Goal: Information Seeking & Learning: Learn about a topic

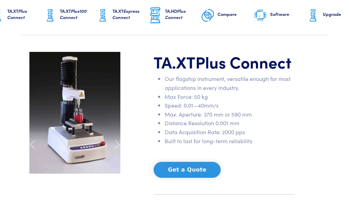
scroll to position [60, 0]
click at [114, 144] on span at bounding box center [117, 144] width 11 height 11
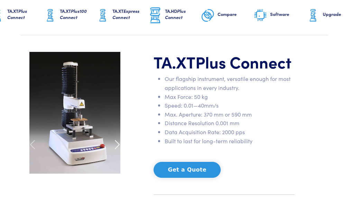
click at [114, 144] on span at bounding box center [117, 144] width 11 height 11
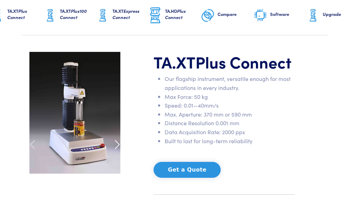
click at [114, 144] on span at bounding box center [117, 144] width 11 height 11
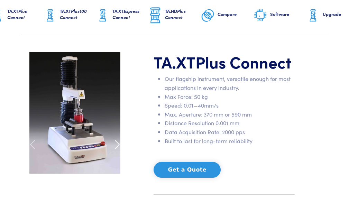
click at [114, 144] on span at bounding box center [117, 144] width 11 height 11
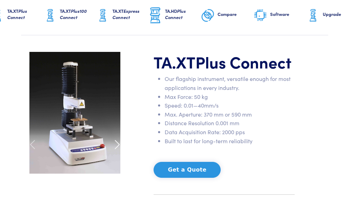
click at [114, 144] on span at bounding box center [117, 144] width 11 height 11
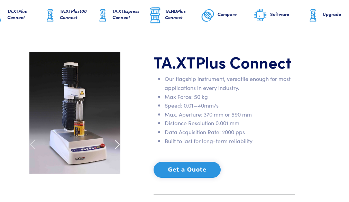
click at [114, 144] on span at bounding box center [117, 144] width 11 height 11
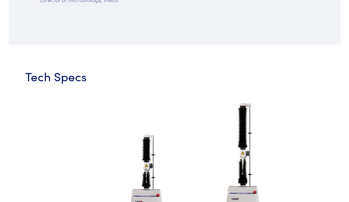
scroll to position [740, 0]
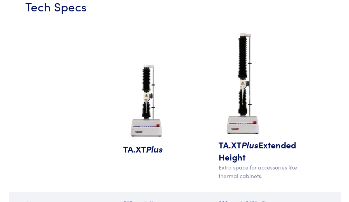
click at [146, 138] on img at bounding box center [146, 102] width 47 height 82
click at [148, 119] on img at bounding box center [146, 102] width 47 height 82
click at [145, 152] on h5 "TA.XT Plus" at bounding box center [146, 149] width 47 height 12
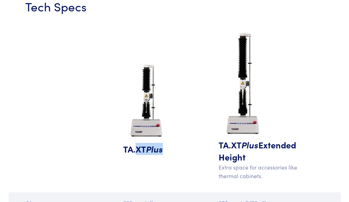
scroll to position [751, 0]
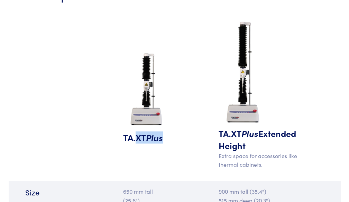
click at [163, 88] on img at bounding box center [146, 90] width 47 height 82
